Goal: Transaction & Acquisition: Purchase product/service

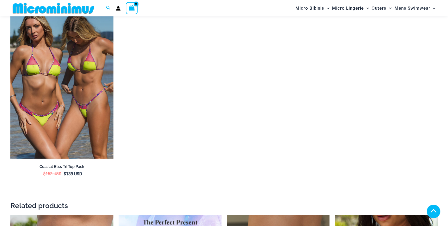
scroll to position [1036, 0]
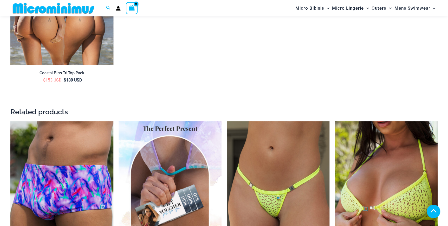
scroll to position [1036, 0]
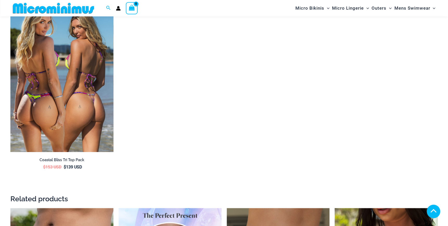
click at [88, 98] on img at bounding box center [61, 74] width 103 height 155
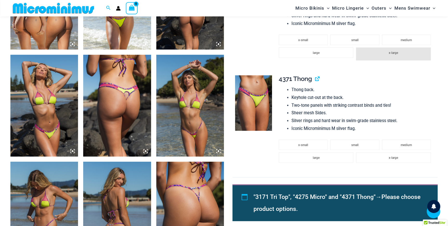
scroll to position [433, 0]
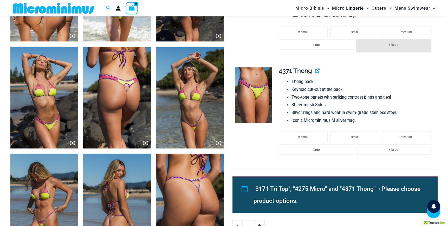
click at [37, 180] on img at bounding box center [44, 205] width 68 height 102
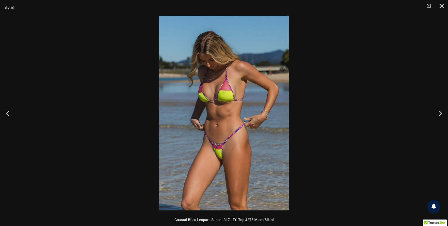
click at [216, 140] on img at bounding box center [224, 113] width 130 height 195
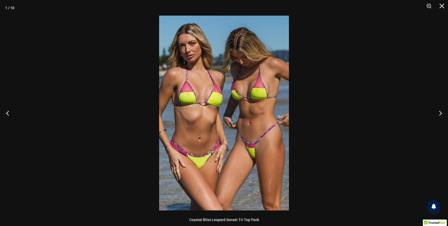
click at [209, 145] on img at bounding box center [224, 113] width 130 height 195
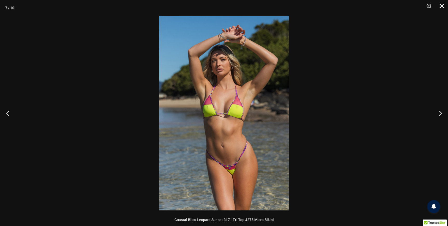
click at [444, 4] on button "Close" at bounding box center [440, 8] width 13 height 16
